Goal: Task Accomplishment & Management: Complete application form

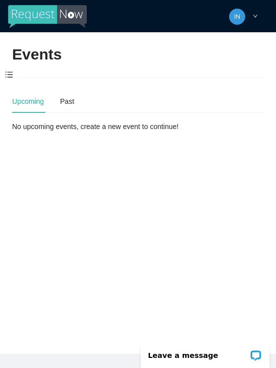
click at [9, 76] on span at bounding box center [9, 74] width 18 height 21
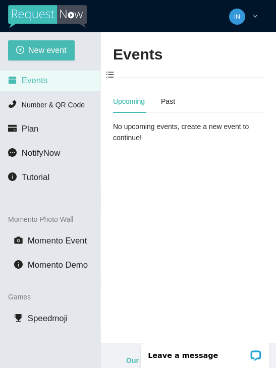
click at [34, 49] on span "New event" at bounding box center [47, 50] width 38 height 13
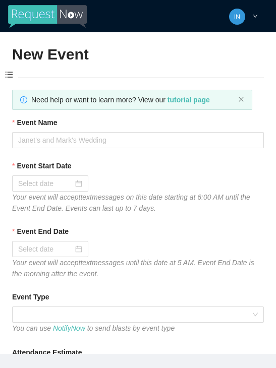
type textarea "Thanks for coming to Guitars and Cadillacs! Follow us on FB & IG @guitarsandcad…"
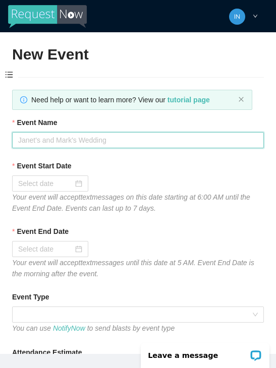
click at [94, 137] on input "Event Name" at bounding box center [137, 140] width 251 height 16
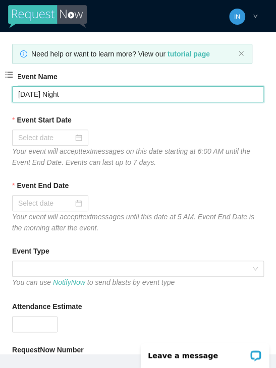
scroll to position [48, 0]
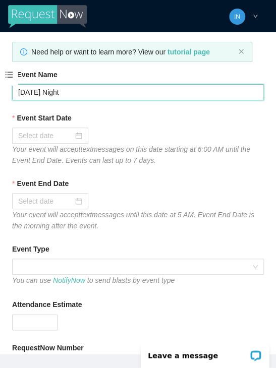
type input "[DATE] Night"
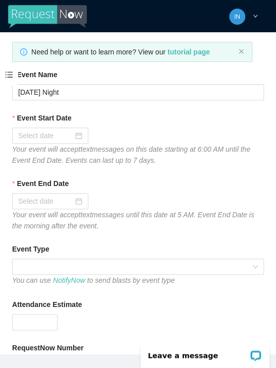
click at [36, 140] on input "Event Start Date" at bounding box center [45, 135] width 55 height 11
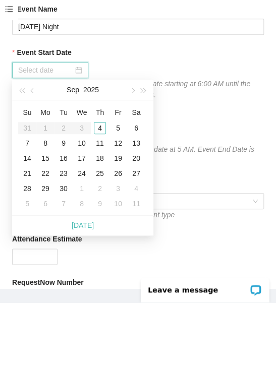
click at [77, 287] on link "[DATE]" at bounding box center [83, 291] width 22 height 8
type input "[DATE]"
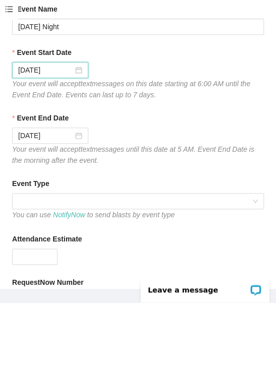
click at [163, 259] on span at bounding box center [137, 266] width 239 height 15
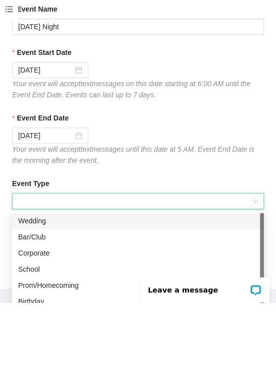
scroll to position [32, 0]
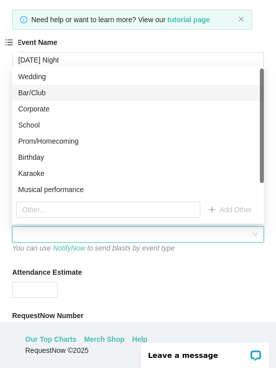
click at [27, 93] on div "Bar/Club" at bounding box center [137, 92] width 239 height 11
type textarea "Thanks for coming to Guitars and Cadillacs! Follow us on FB & IG @guitarsandcad…"
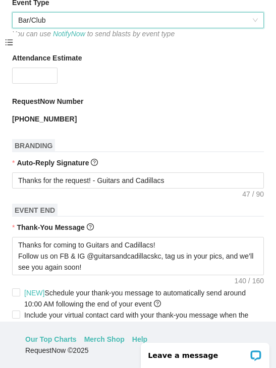
scroll to position [262, 0]
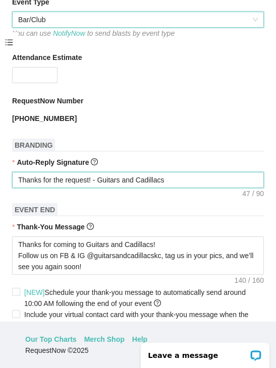
click at [191, 184] on textarea "Thanks for the request! - Guitars and Cadillacs" at bounding box center [137, 180] width 251 height 16
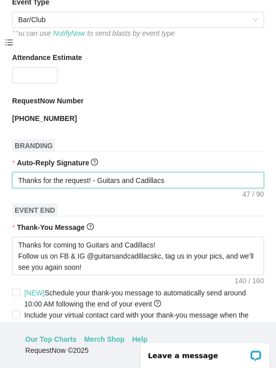
type textarea "Thanks for the request! - Guitars and Cadillacs"
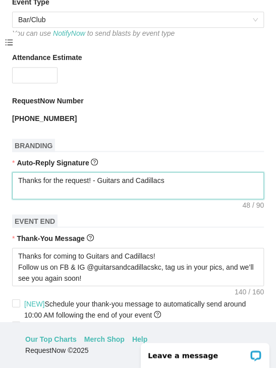
type textarea "Thanks for the request! - Guitars and Cadillacs T"
type textarea "Thanks for the request! - Guitars and Cadillacs Ti"
type textarea "Thanks for the request! - Guitars and Cadillacs Tip"
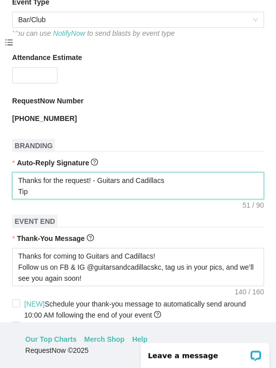
type textarea "Thanks for the request! - Guitars and Cadillacs Tip"
type textarea "Thanks for the request! - Guitars and Cadillacs Tip t"
type textarea "Thanks for the request! - Guitars and Cadillacs Tip th"
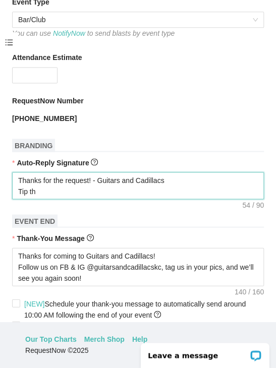
type textarea "Thanks for the request! - Guitars and Cadillacs Tip the"
type textarea "Thanks for the request! - Guitars and Cadillacs Tip the D"
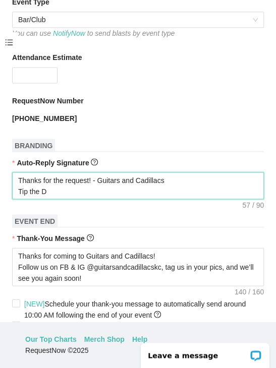
type textarea "Thanks for the request! - Guitars and Cadillacs Tip the DJ"
type textarea "Thanks for the request! - Guitars and Cadillacs Tip the DJ?"
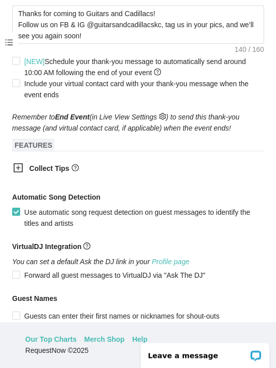
scroll to position [520, 0]
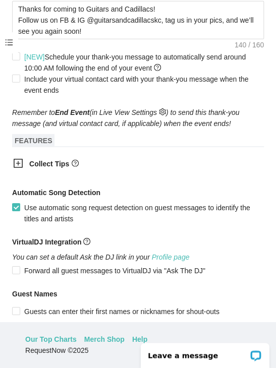
type textarea "Thanks for the request! - Guitars and Cadillacs Tip the DJ?"
click at [15, 166] on icon "plus-square" at bounding box center [18, 163] width 10 height 10
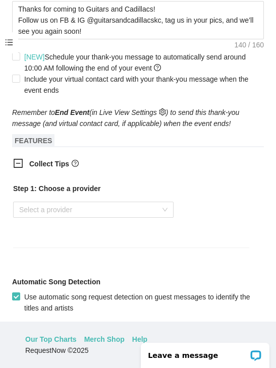
click at [166, 210] on div "Select a provider" at bounding box center [93, 209] width 160 height 16
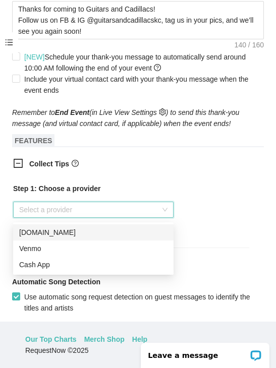
click at [29, 247] on div "Venmo" at bounding box center [93, 248] width 148 height 11
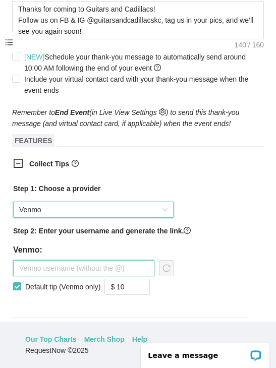
click at [135, 275] on input "text" at bounding box center [83, 268] width 141 height 16
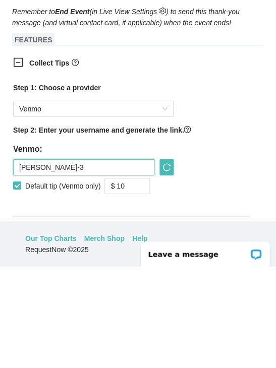
type input "[PERSON_NAME]-3"
click at [167, 264] on icon "reload" at bounding box center [166, 268] width 8 height 8
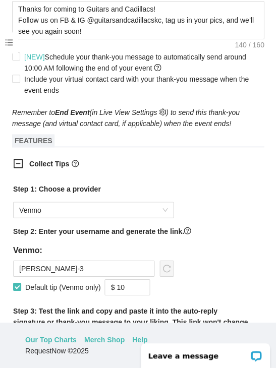
click at [137, 287] on input "$ 10" at bounding box center [127, 286] width 44 height 15
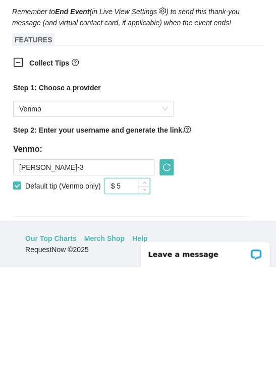
type input "$ 5"
click at [166, 260] on button "button" at bounding box center [166, 268] width 14 height 16
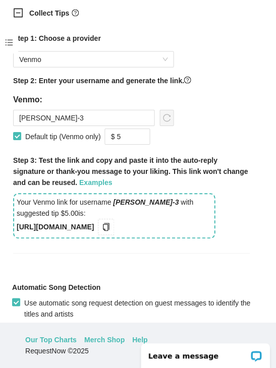
scroll to position [673, 0]
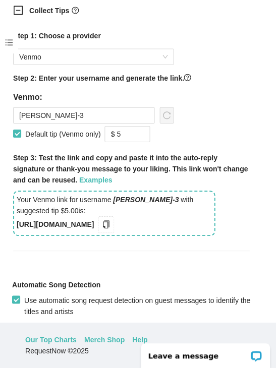
click at [110, 228] on icon "copy" at bounding box center [106, 224] width 8 height 8
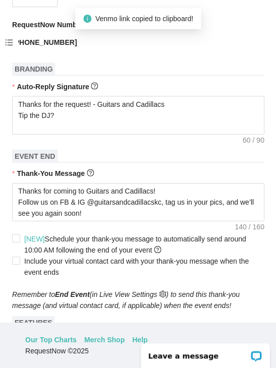
scroll to position [340, 0]
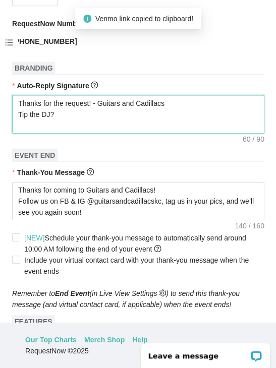
click at [149, 128] on textarea "Thanks for the request! - Guitars and Cadillacs Tip the DJ?" at bounding box center [137, 114] width 251 height 38
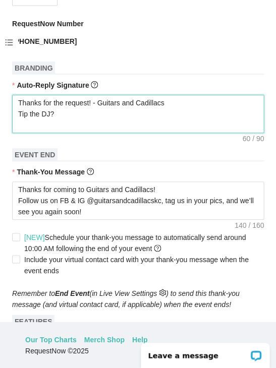
click at [118, 129] on textarea "Thanks for the request! - Guitars and Cadillacs Tip the DJ?" at bounding box center [137, 114] width 251 height 38
click at [44, 126] on textarea "Thanks for the request! - Guitars and Cadillacs Tip the DJ?" at bounding box center [137, 114] width 251 height 38
click at [35, 125] on textarea "Thanks for the request! - Guitars and Cadillacs Tip the DJ?" at bounding box center [137, 114] width 251 height 38
paste textarea "[URL][DOMAIN_NAME]"
type textarea "Thanks for the request! - Guitars and Cadillacs Tip the DJ? [URL][DOMAIN_NAME]"
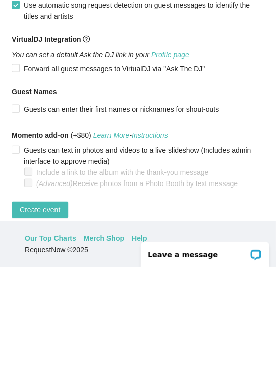
scroll to position [865, 0]
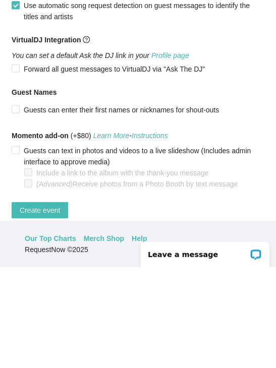
type textarea "Thanks for the request! - Guitars and Cadillacs Tip the DJ? [URL][DOMAIN_NAME]"
click at [57, 303] on button "Create event" at bounding box center [40, 311] width 56 height 16
type textarea "Thanks for coming to Guitars and Cadillacs! Follow us on FB & IG @guitarsandcad…"
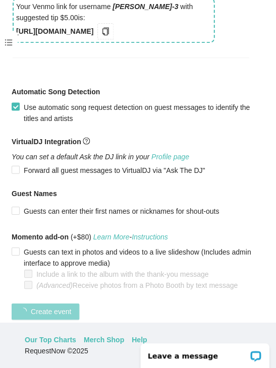
scroll to position [261, 0]
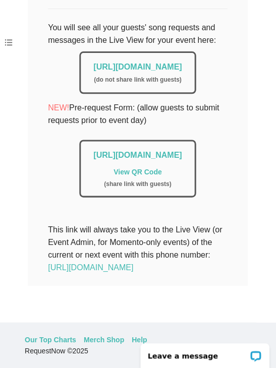
click at [150, 62] on link "[URL][DOMAIN_NAME]" at bounding box center [138, 66] width 88 height 9
